Goal: Information Seeking & Learning: Learn about a topic

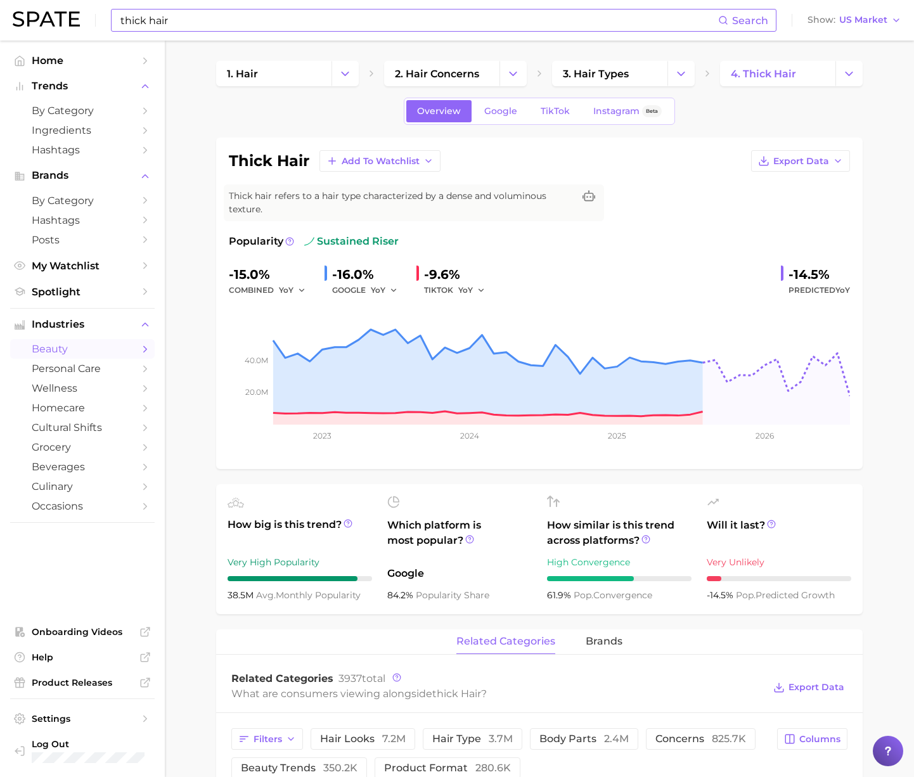
click at [308, 27] on input "thick hair" at bounding box center [418, 21] width 599 height 22
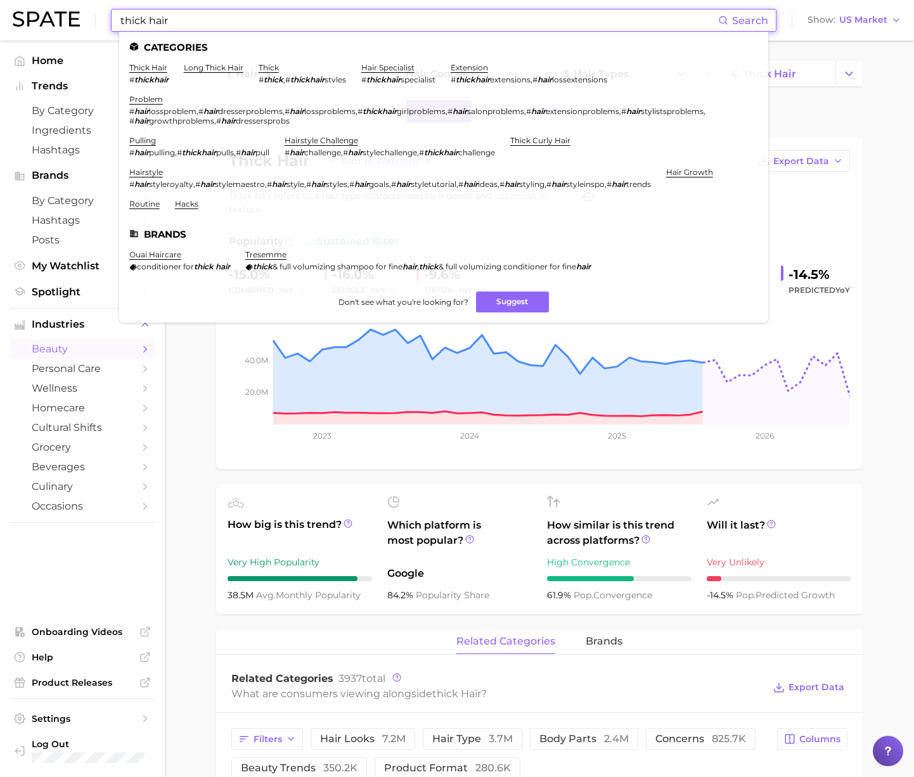
drag, startPoint x: 190, startPoint y: 23, endPoint x: 93, endPoint y: 19, distance: 97.7
click at [93, 19] on div "thick hair Search Categories thick hair # thickhair long thick hair thick # thi…" at bounding box center [457, 20] width 888 height 41
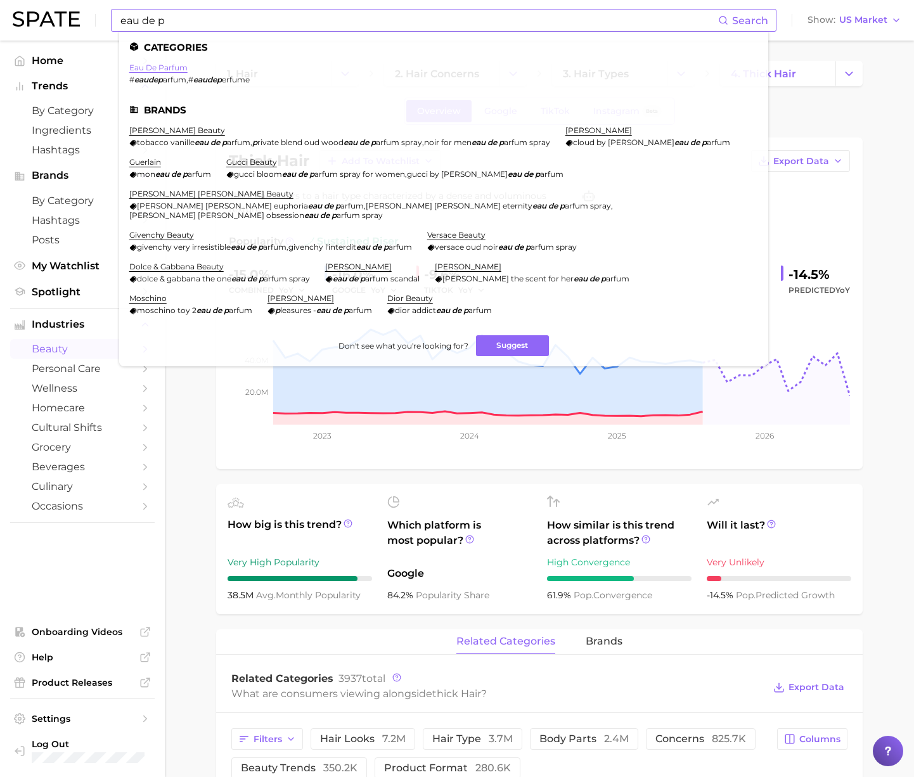
click at [139, 63] on link "eau de parfum" at bounding box center [158, 68] width 58 height 10
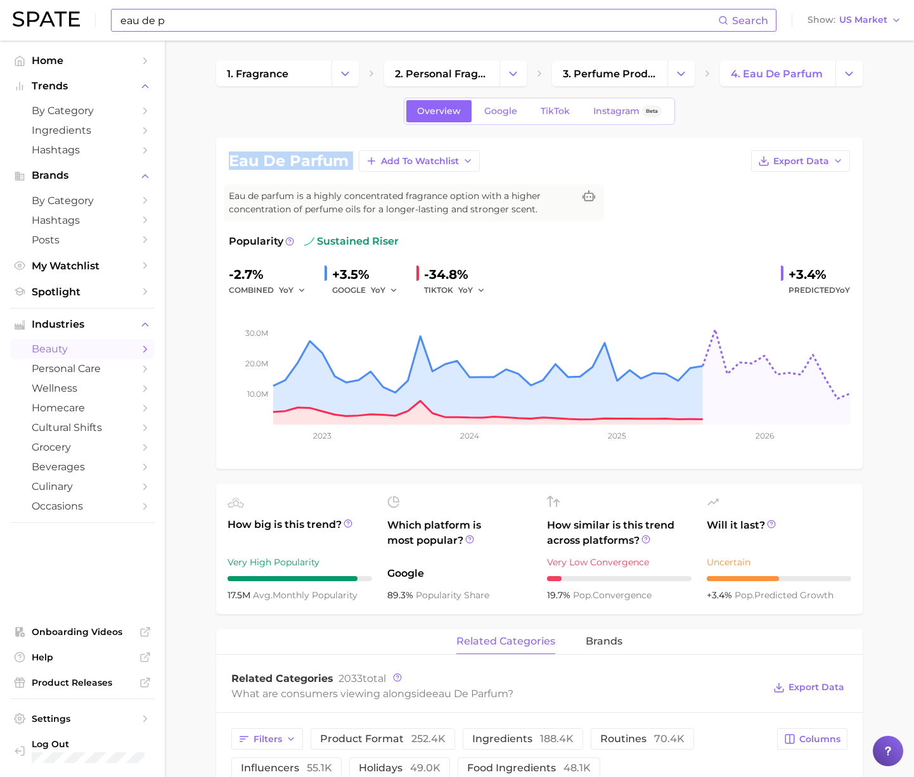
drag, startPoint x: 233, startPoint y: 162, endPoint x: 354, endPoint y: 160, distance: 121.0
click at [354, 160] on div "eau de parfum Add to Watchlist Export Data" at bounding box center [539, 161] width 621 height 22
copy div "eau de parfum Add to Watchlist Export Data"
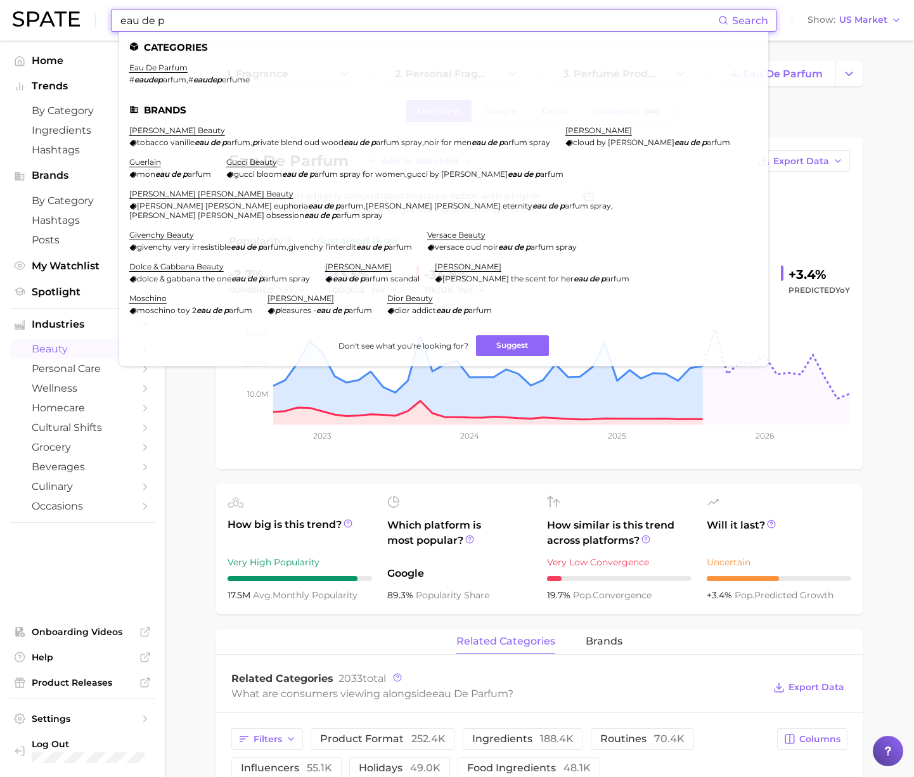
drag, startPoint x: 429, startPoint y: 18, endPoint x: 131, endPoint y: 21, distance: 298.5
click at [127, 19] on input "eau de p" at bounding box center [418, 21] width 599 height 22
type input "e"
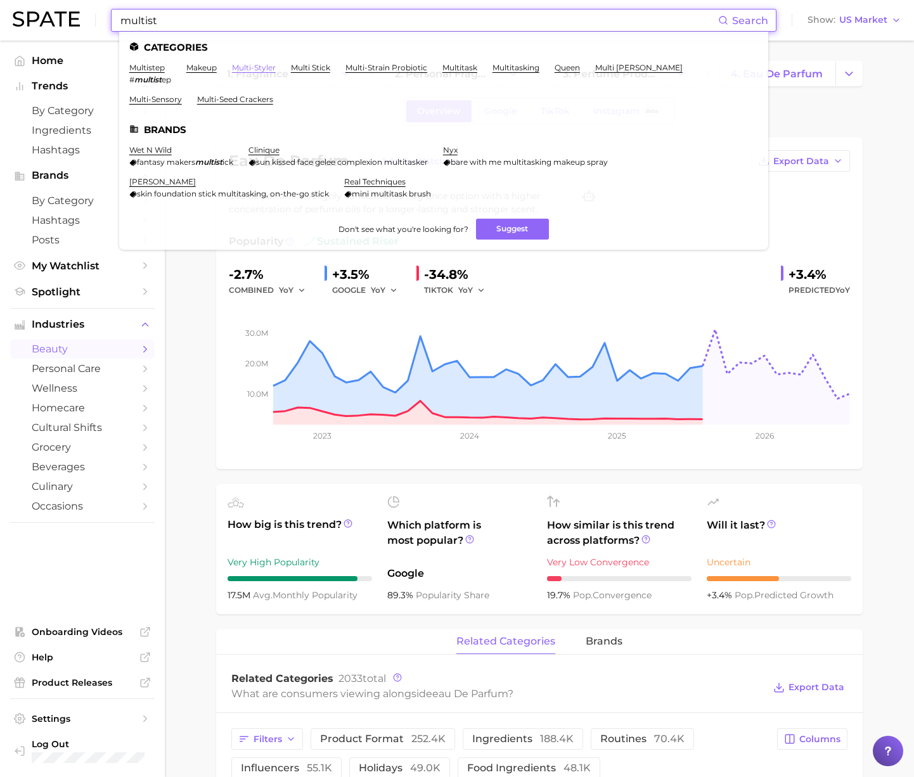
type input "multist"
click at [268, 70] on link "multi-styler" at bounding box center [254, 68] width 44 height 10
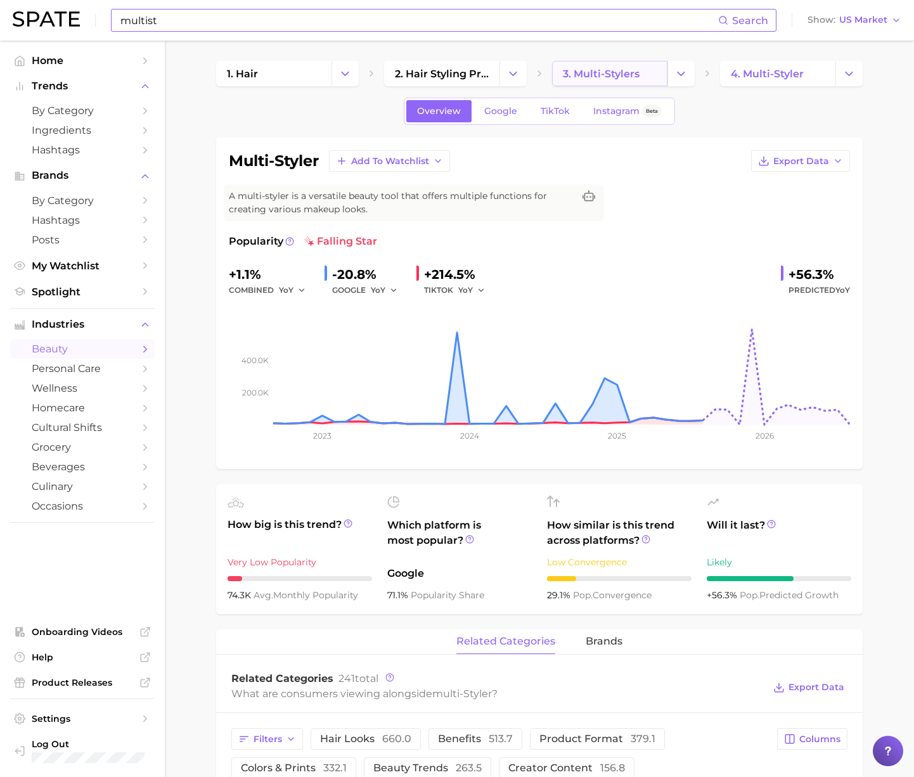
click at [617, 74] on span "3. multi-stylers" at bounding box center [601, 74] width 77 height 12
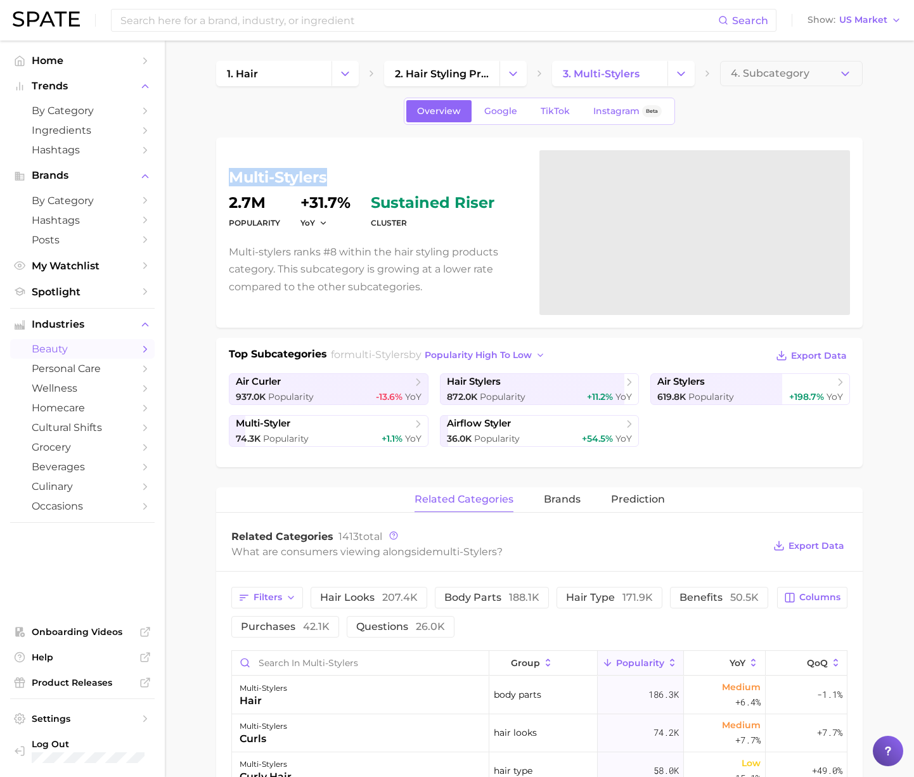
drag, startPoint x: 265, startPoint y: 177, endPoint x: 224, endPoint y: 178, distance: 41.2
click at [224, 178] on div "multi-stylers Popularity 2.7m YoY +31.7% cluster sustained riser Multi-stylers …" at bounding box center [539, 233] width 646 height 190
copy h1 "multi-stylers"
